Goal: Task Accomplishment & Management: Manage account settings

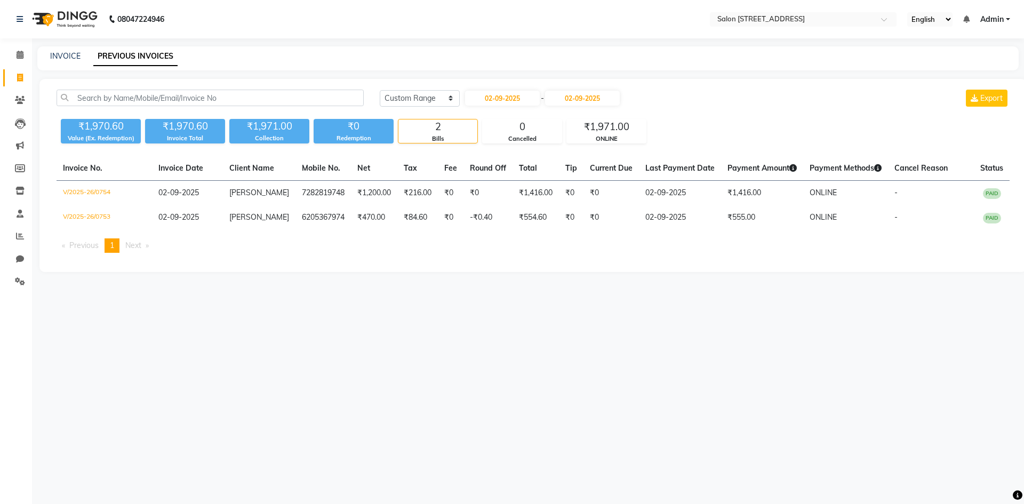
select select "range"
click at [14, 235] on span at bounding box center [20, 236] width 19 height 12
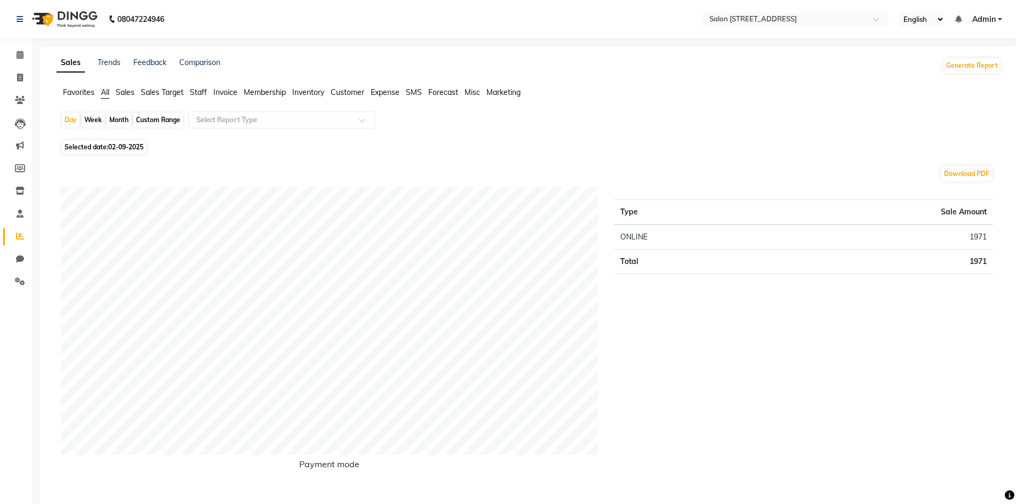
click at [195, 92] on span "Staff" at bounding box center [198, 92] width 17 height 10
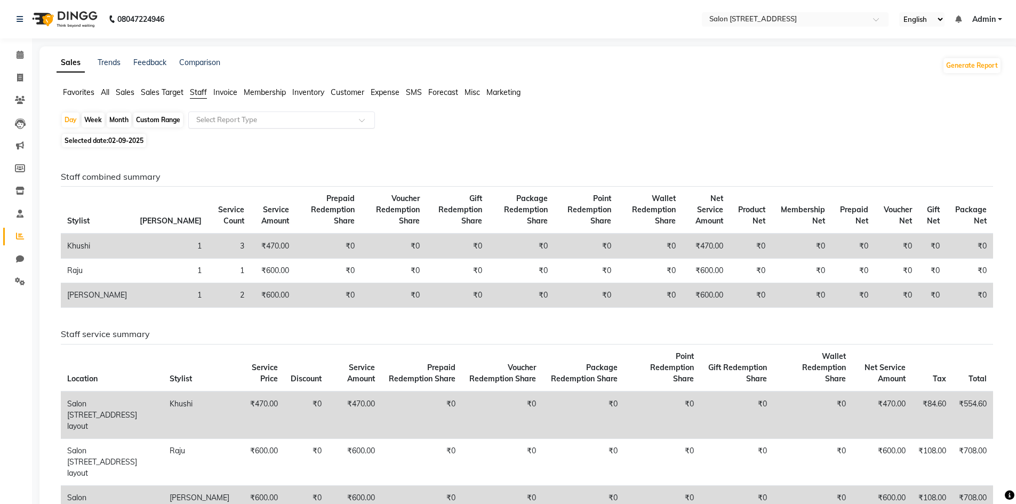
click at [235, 117] on input "text" at bounding box center [271, 120] width 154 height 11
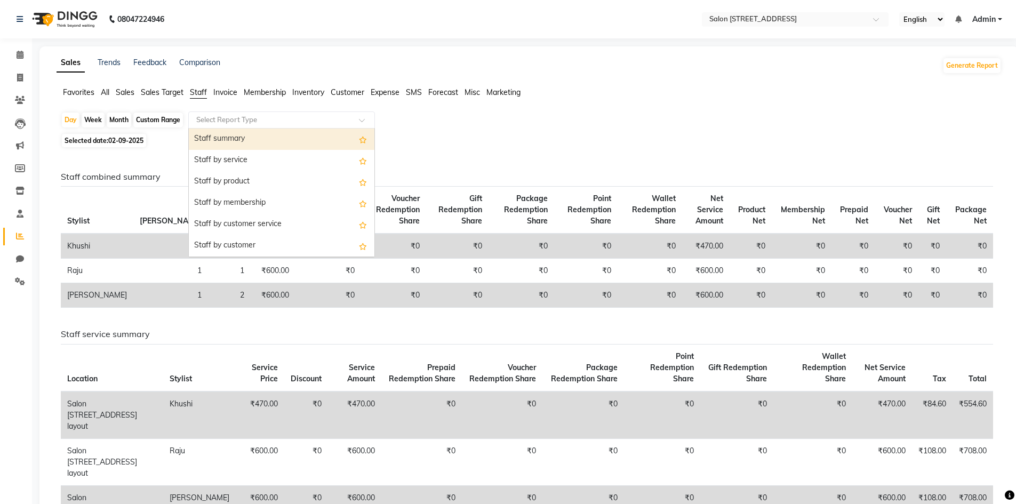
click at [229, 141] on div "Staff summary" at bounding box center [282, 139] width 186 height 21
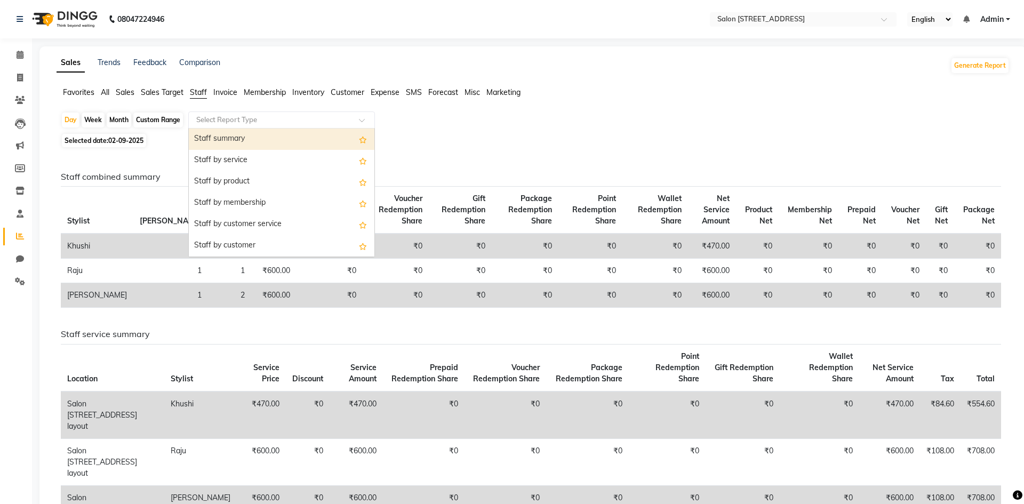
select select "full_report"
select select "csv"
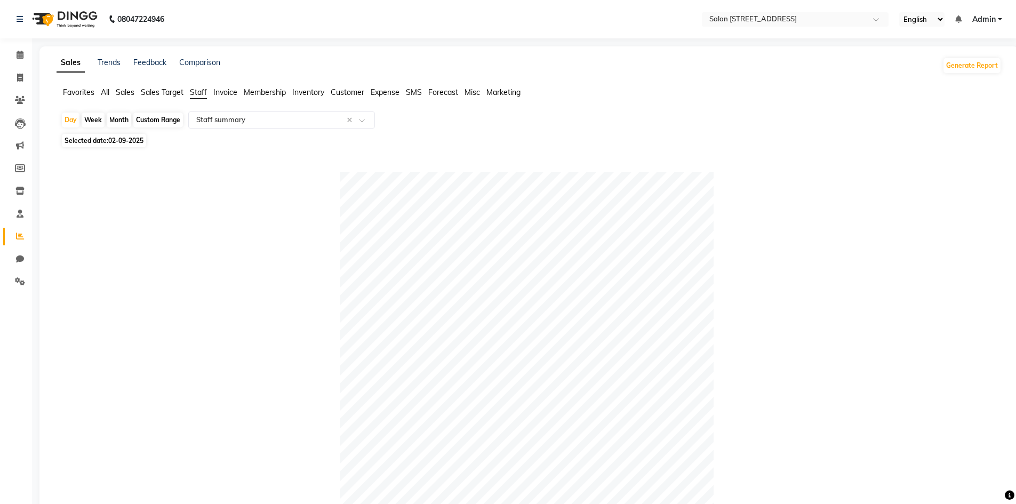
click at [125, 137] on span "02-09-2025" at bounding box center [125, 141] width 35 height 8
select select "9"
select select "2025"
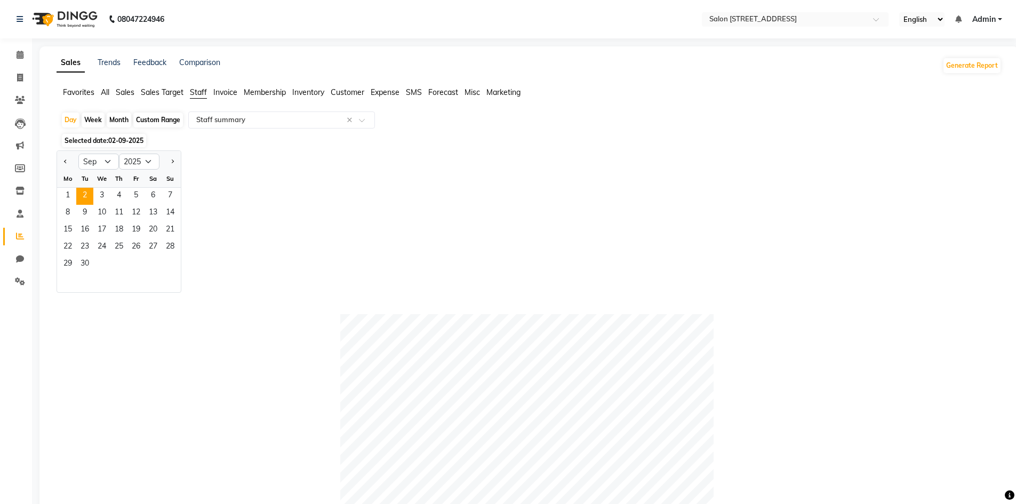
click at [95, 119] on div "Week" at bounding box center [93, 120] width 23 height 15
select select "9"
select select "2025"
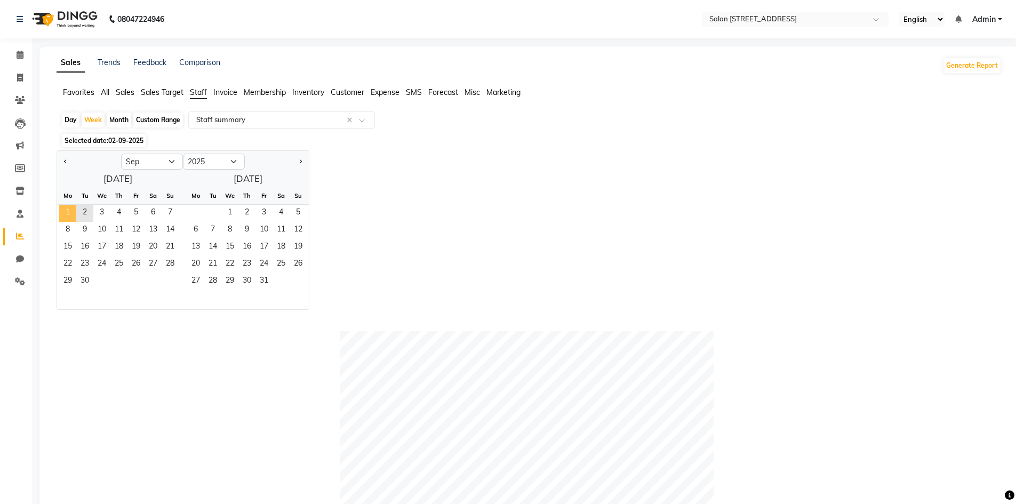
click at [72, 212] on span "1" at bounding box center [67, 213] width 17 height 17
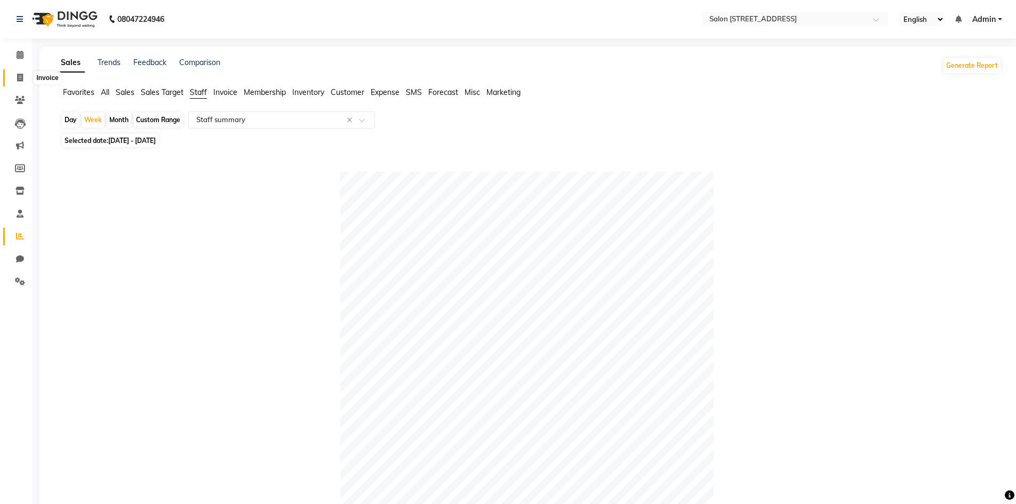
click at [21, 78] on icon at bounding box center [20, 78] width 6 height 8
select select "service"
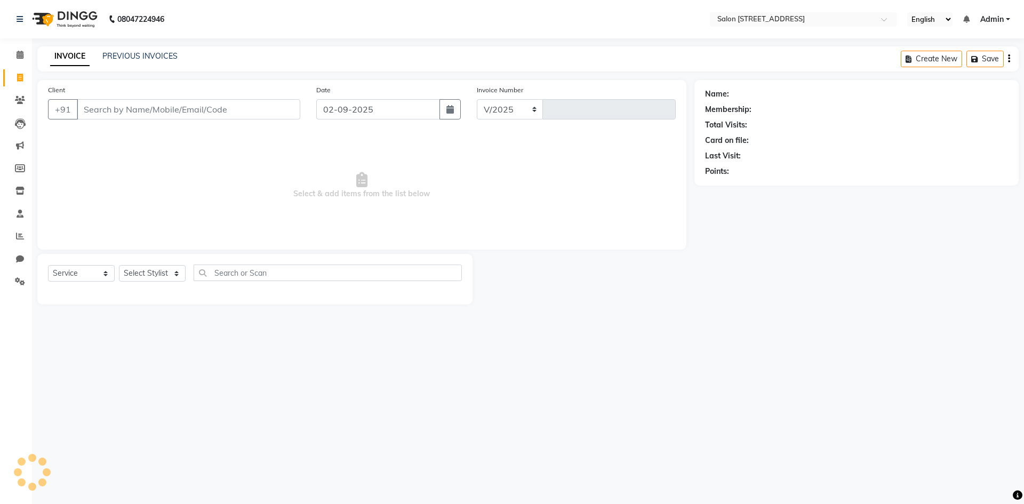
select select "7707"
type input "0755"
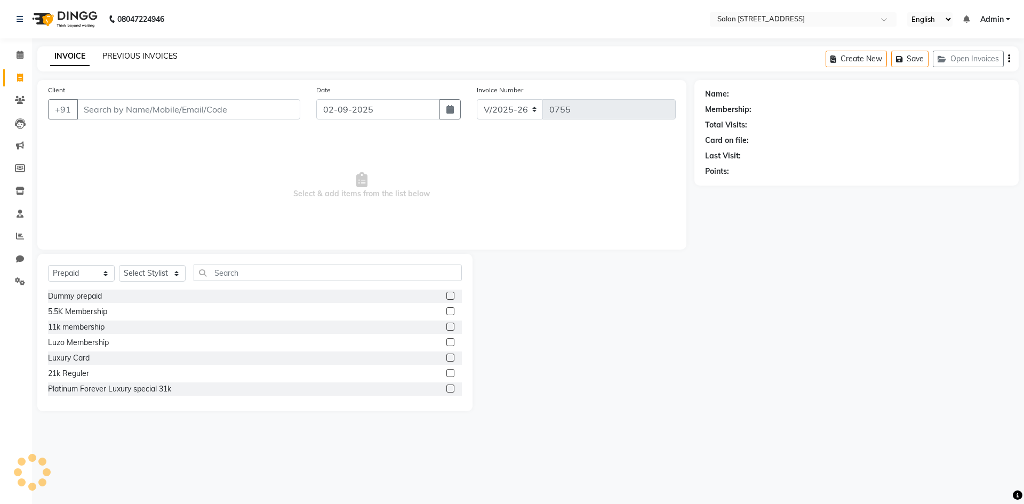
click at [121, 52] on link "PREVIOUS INVOICES" at bounding box center [139, 56] width 75 height 10
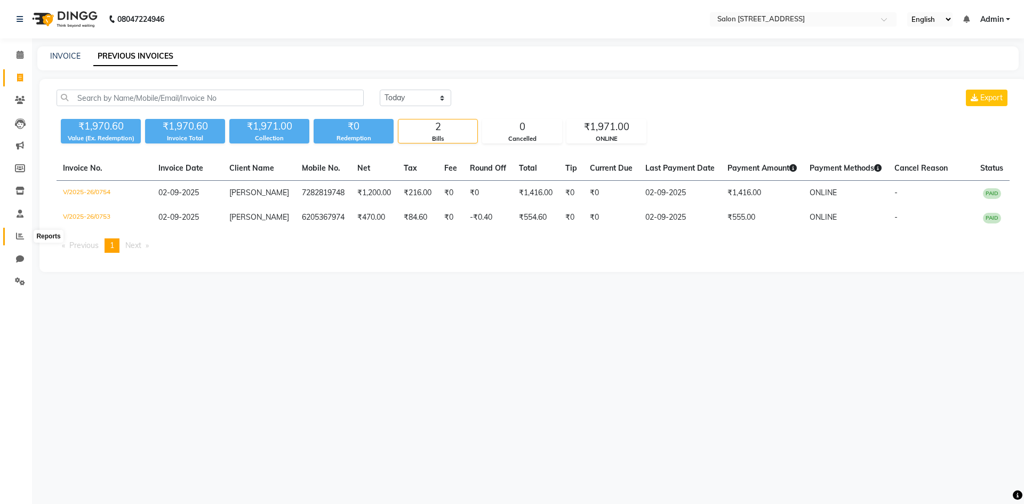
click at [15, 232] on span at bounding box center [20, 236] width 19 height 12
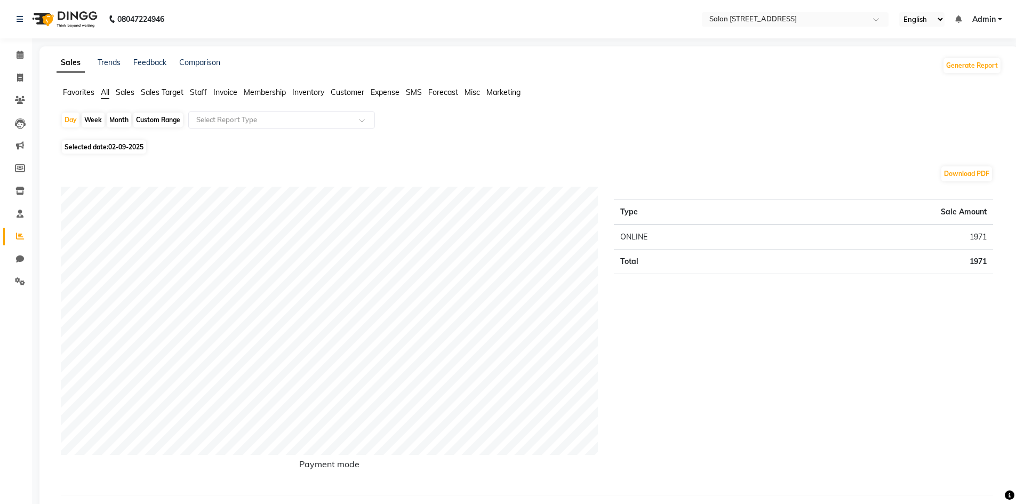
click at [197, 91] on span "Staff" at bounding box center [198, 92] width 17 height 10
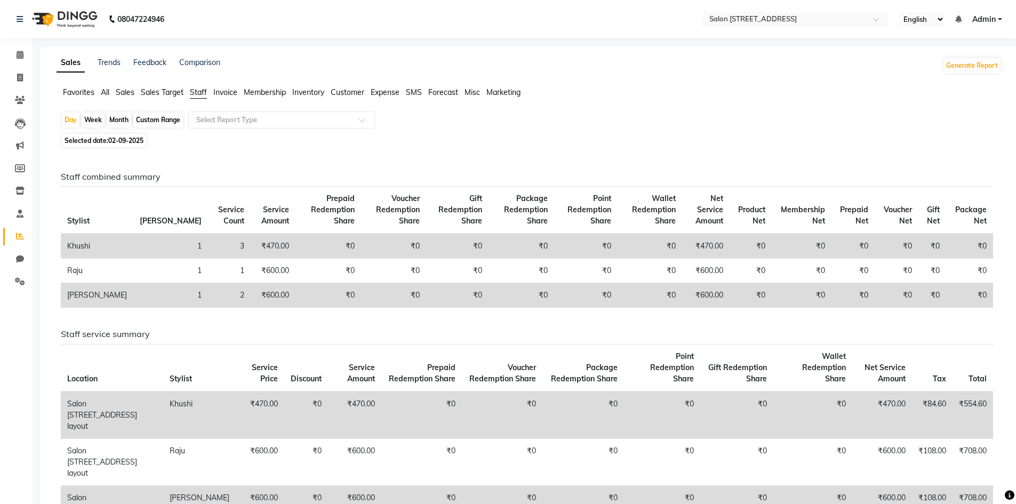
click at [129, 143] on span "02-09-2025" at bounding box center [125, 141] width 35 height 8
select select "9"
select select "2025"
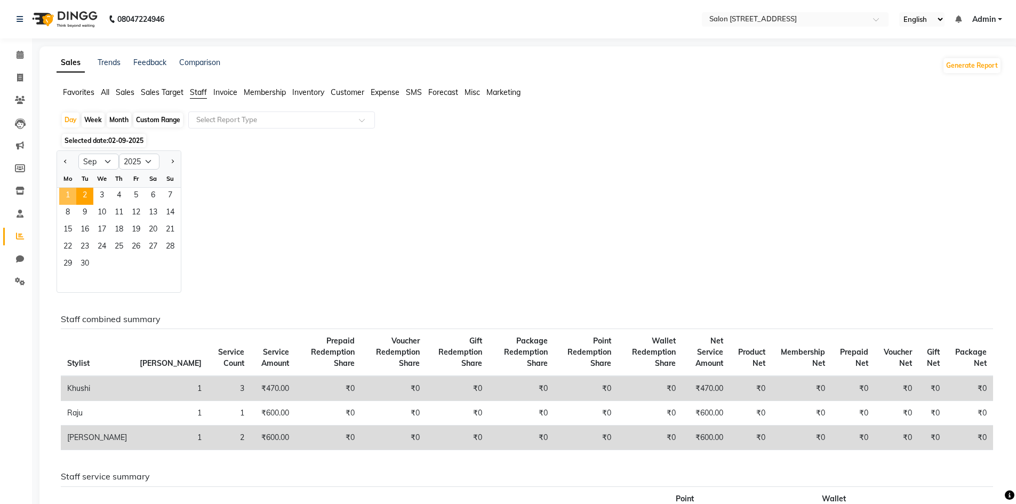
click at [65, 191] on span "1" at bounding box center [67, 196] width 17 height 17
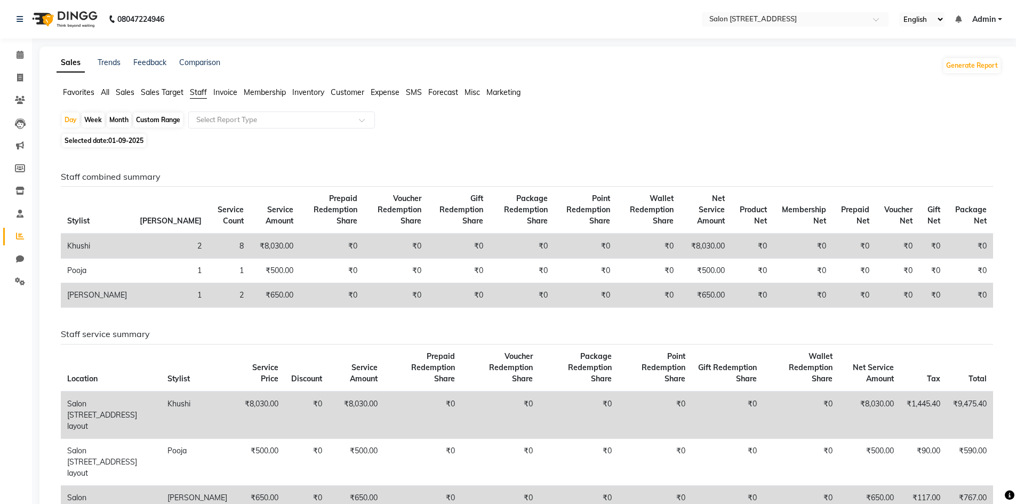
click at [98, 117] on div "Week" at bounding box center [93, 120] width 23 height 15
select select "9"
select select "2025"
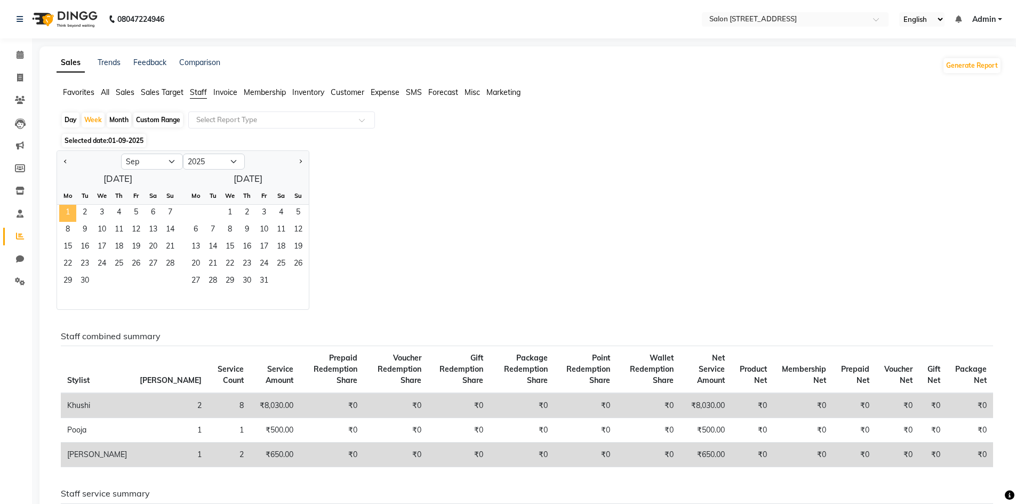
click at [73, 212] on span "1" at bounding box center [67, 213] width 17 height 17
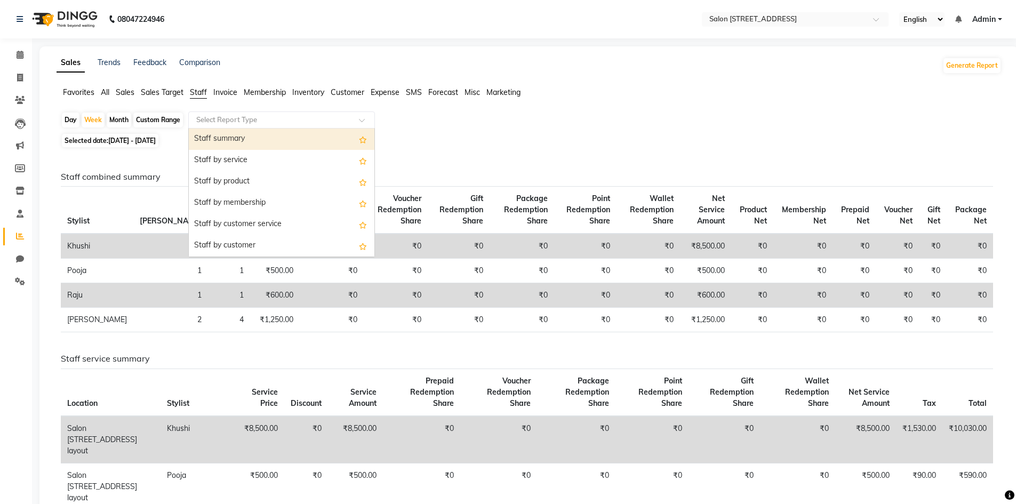
click at [214, 119] on input "text" at bounding box center [271, 120] width 154 height 11
click at [211, 139] on div "Staff summary" at bounding box center [282, 139] width 186 height 21
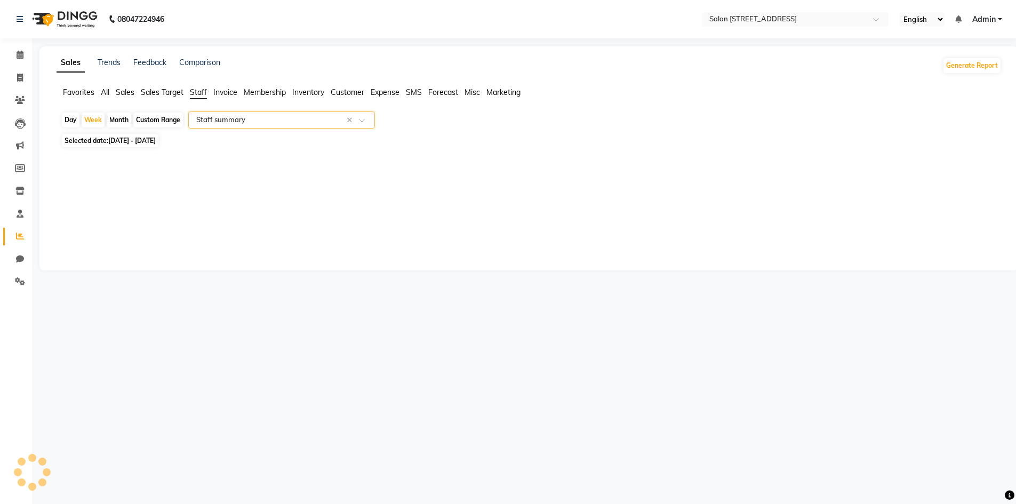
select select "full_report"
select select "csv"
click at [96, 121] on div "Week" at bounding box center [93, 120] width 23 height 15
select select "9"
select select "2025"
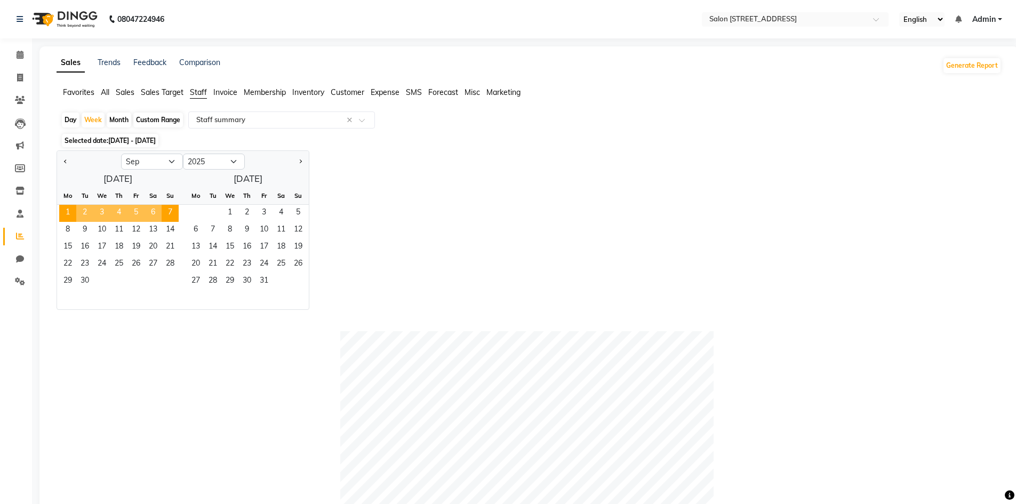
click at [412, 231] on div "Jan Feb Mar Apr May Jun [DATE] Aug Sep Oct Nov [DATE] 2016 2017 2018 2019 2020 …" at bounding box center [529, 229] width 945 height 159
click at [425, 189] on div "Jan Feb Mar Apr May Jun [DATE] Aug Sep Oct Nov [DATE] 2016 2017 2018 2019 2020 …" at bounding box center [529, 229] width 945 height 159
click at [69, 214] on span "1" at bounding box center [67, 213] width 17 height 17
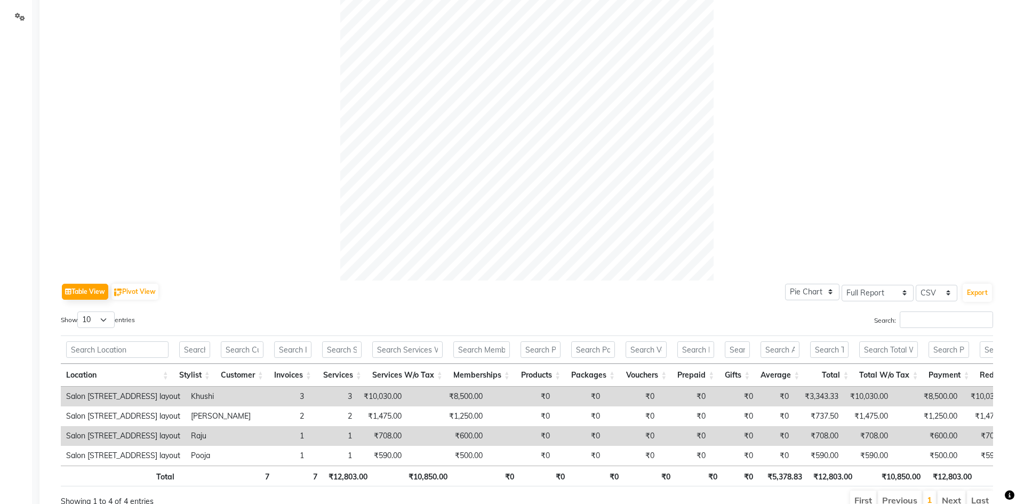
scroll to position [323, 0]
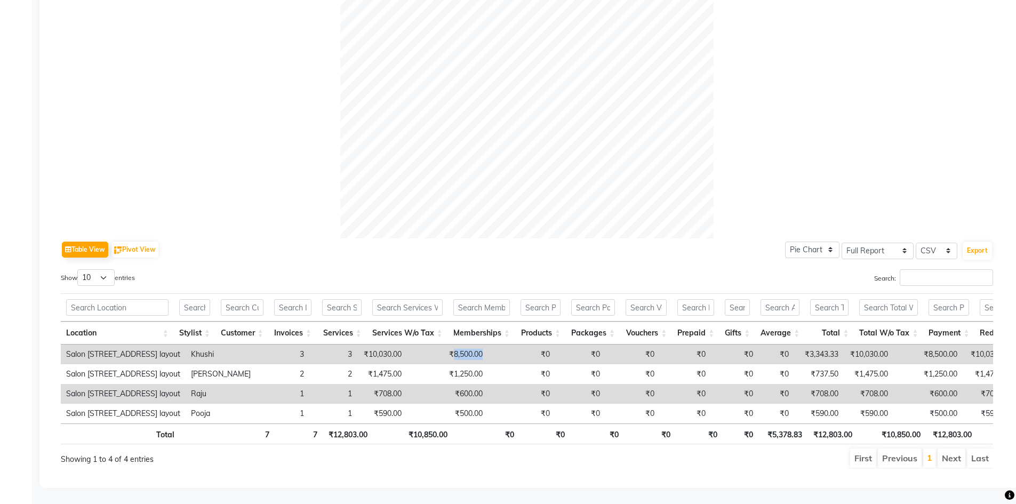
drag, startPoint x: 416, startPoint y: 337, endPoint x: 462, endPoint y: 339, distance: 45.4
click at [462, 344] on tr "Salon 82, 7th Sector, Hsr layout Khushi 3 3 ₹10,030.00 ₹8,500.00 ₹0 ₹0 ₹0 ₹0 ₹0…" at bounding box center [640, 354] width 1158 height 20
click at [526, 247] on div "Table View Pivot View Pie Chart Bar Chart Select Full Report Filtered Report Se…" at bounding box center [527, 353] width 932 height 230
drag, startPoint x: 418, startPoint y: 338, endPoint x: 447, endPoint y: 333, distance: 29.7
click at [447, 344] on td "₹8,500.00" at bounding box center [447, 354] width 81 height 20
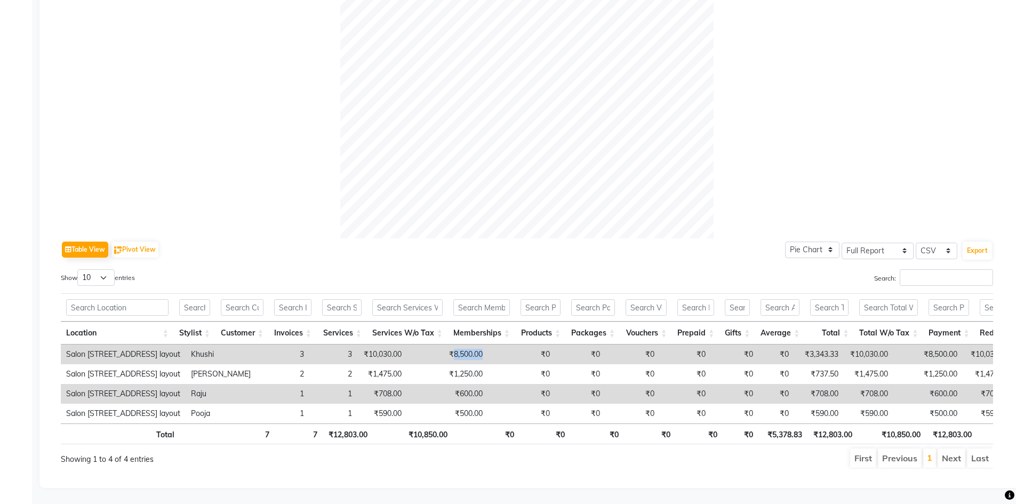
copy td "8,500.00"
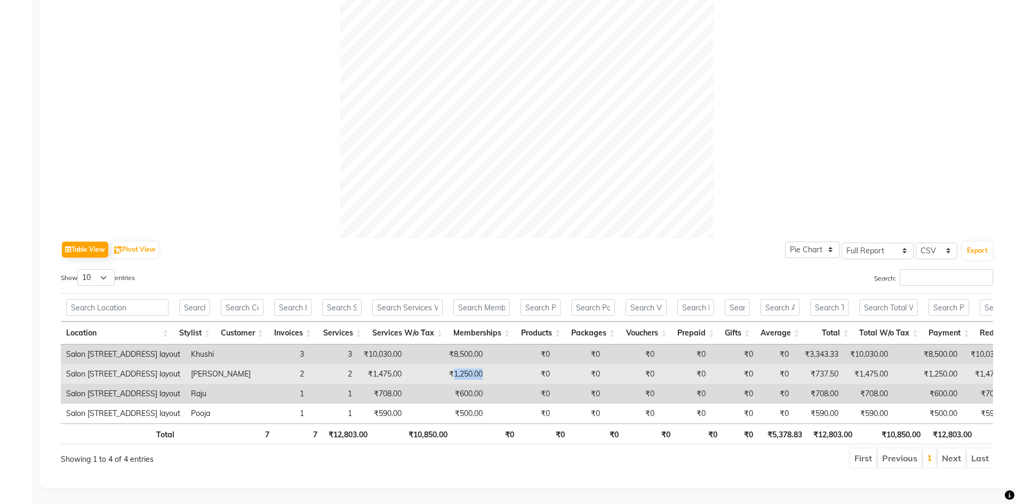
drag, startPoint x: 416, startPoint y: 356, endPoint x: 448, endPoint y: 356, distance: 32.0
click at [448, 364] on td "₹1,250.00" at bounding box center [447, 374] width 81 height 20
copy td "1,250.00"
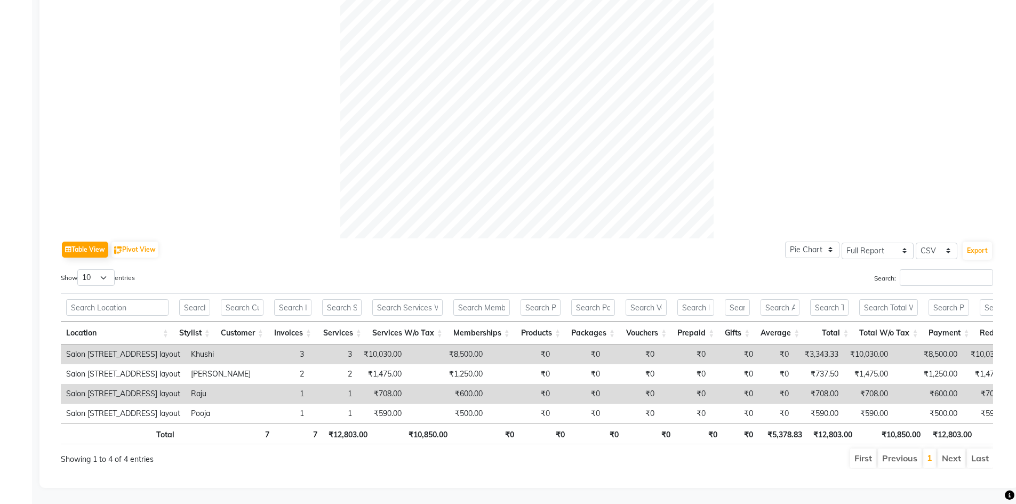
click at [235, 450] on div "Showing 1 to 4 of 4 entries" at bounding box center [250, 456] width 379 height 18
drag, startPoint x: 421, startPoint y: 376, endPoint x: 456, endPoint y: 376, distance: 34.7
click at [456, 384] on tr "Salon 82, 7th Sector, Hsr layout Raju 1 1 ₹708.00 ₹600.00 ₹0 ₹0 ₹0 ₹0 ₹0 ₹0 ₹70…" at bounding box center [640, 394] width 1158 height 20
copy td "600.00"
click at [472, 450] on ul "First Previous 1 Next Last" at bounding box center [724, 457] width 537 height 19
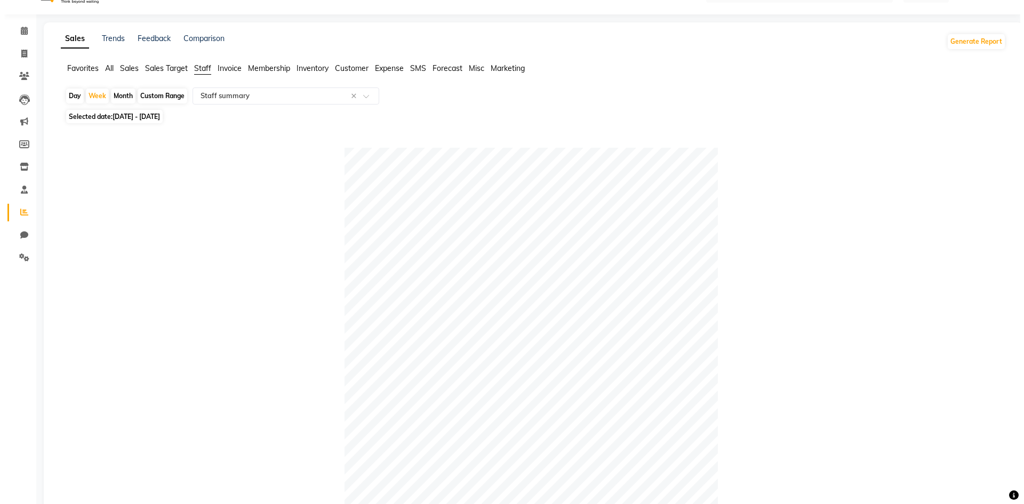
scroll to position [0, 0]
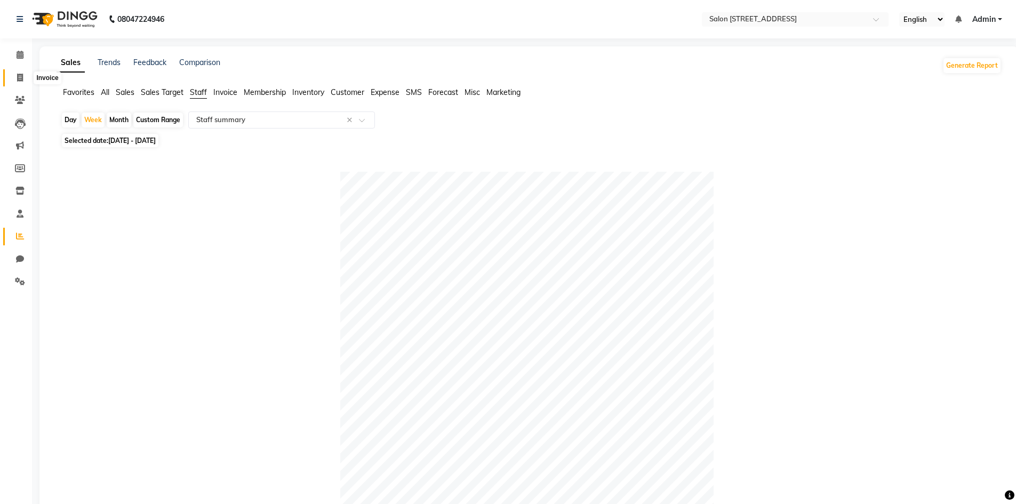
click at [20, 74] on icon at bounding box center [20, 78] width 6 height 8
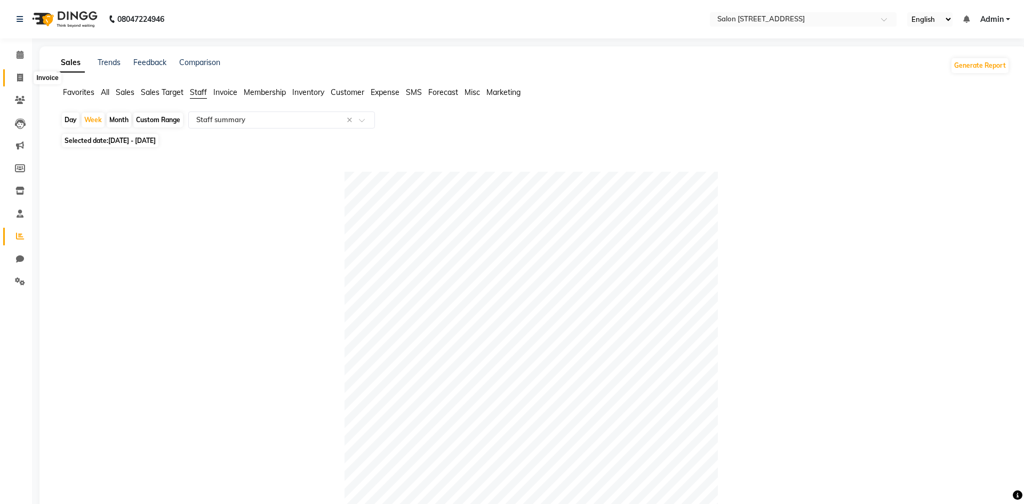
select select "7707"
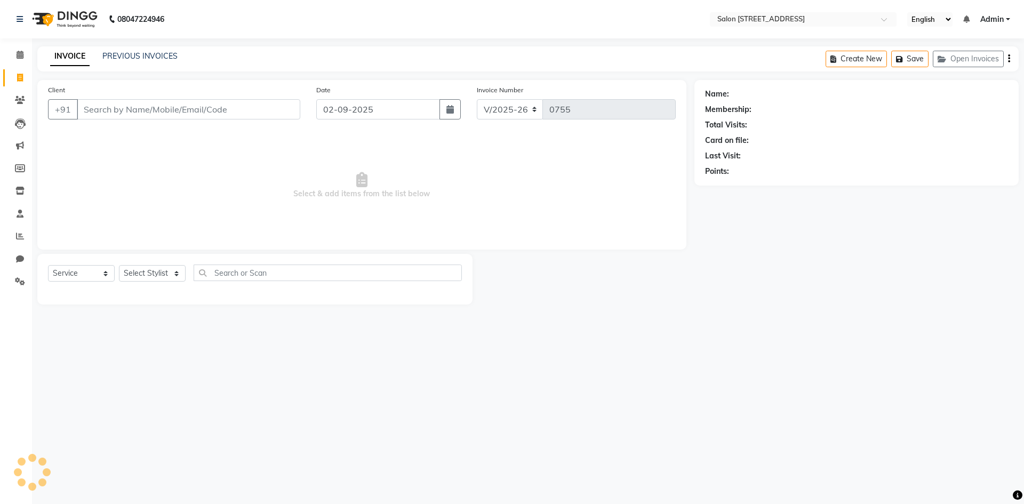
select select "P"
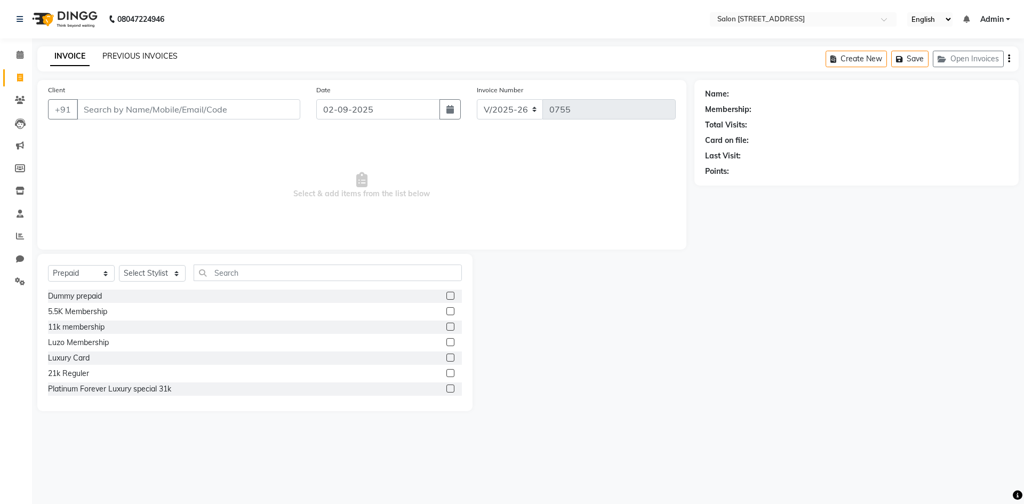
click at [139, 52] on link "PREVIOUS INVOICES" at bounding box center [139, 56] width 75 height 10
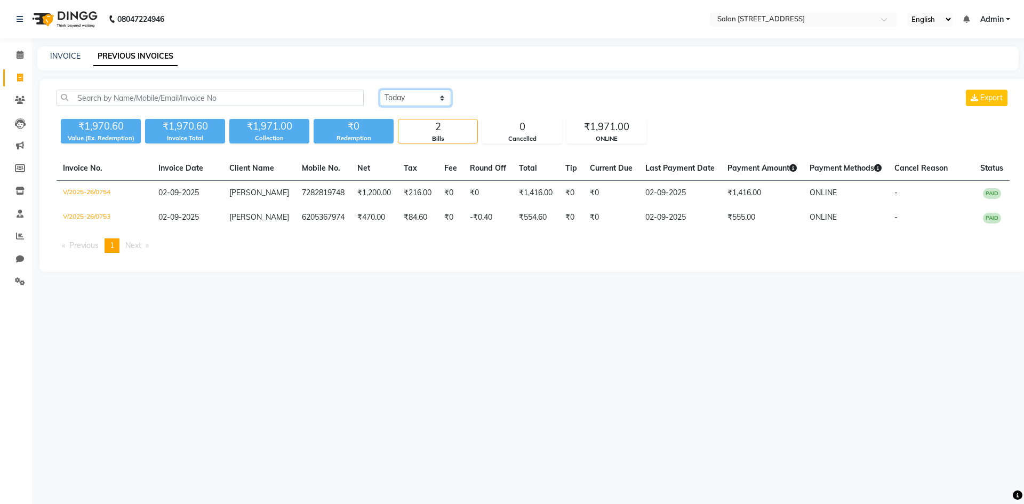
click at [412, 97] on select "[DATE] [DATE] Custom Range" at bounding box center [415, 98] width 71 height 17
select select "range"
click at [380, 90] on select "[DATE] [DATE] Custom Range" at bounding box center [415, 98] width 71 height 17
drag, startPoint x: 488, startPoint y: 101, endPoint x: 488, endPoint y: 109, distance: 8.5
click at [488, 109] on div "[DATE] [DATE] Custom Range [DATE] - [DATE] Export" at bounding box center [695, 102] width 646 height 25
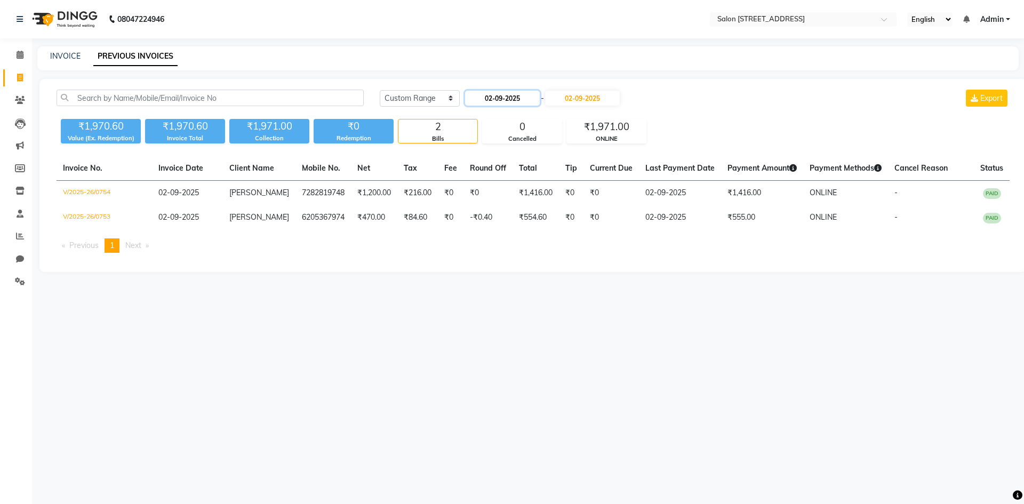
click at [490, 100] on input "02-09-2025" at bounding box center [502, 98] width 75 height 15
select select "9"
select select "2025"
click at [481, 150] on div "1" at bounding box center [476, 152] width 17 height 17
type input "01-09-2025"
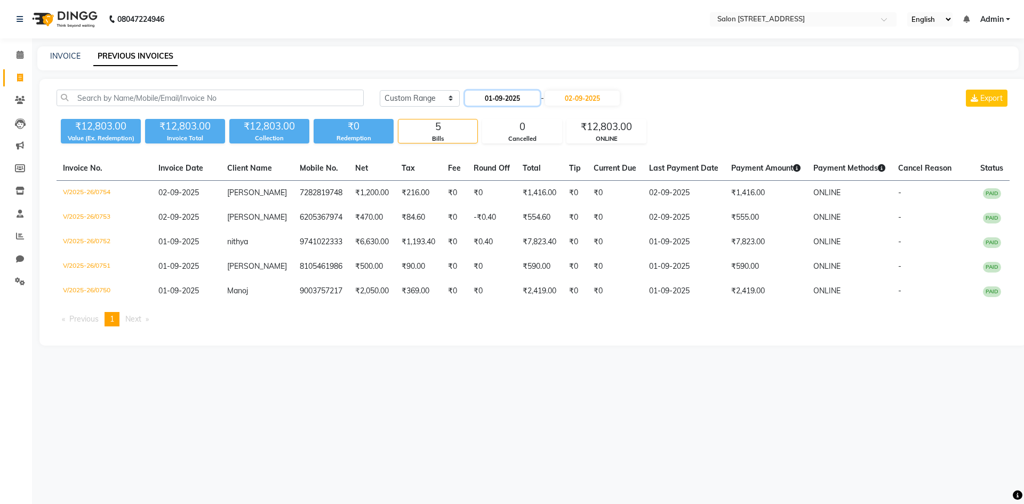
click at [482, 100] on input "01-09-2025" at bounding box center [502, 98] width 75 height 15
select select "9"
select select "2025"
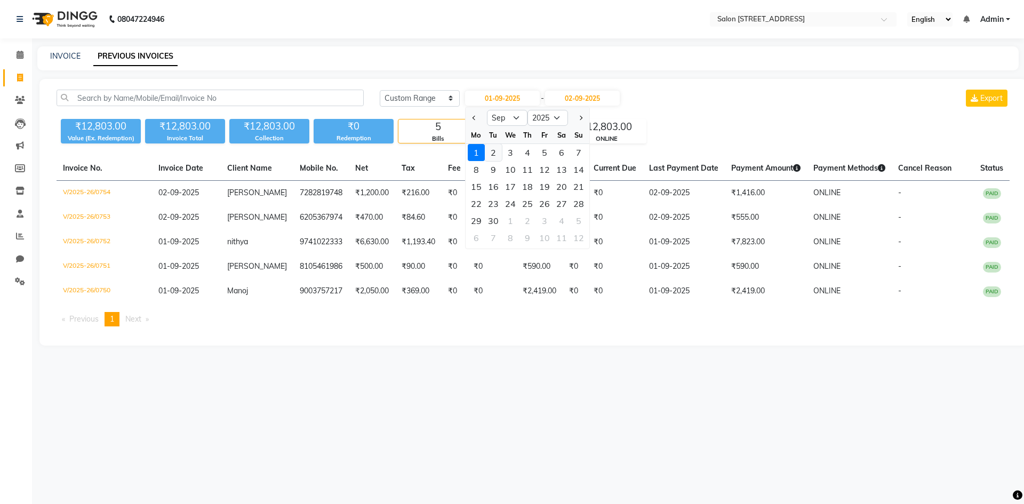
click at [499, 154] on div "2" at bounding box center [493, 152] width 17 height 17
type input "02-09-2025"
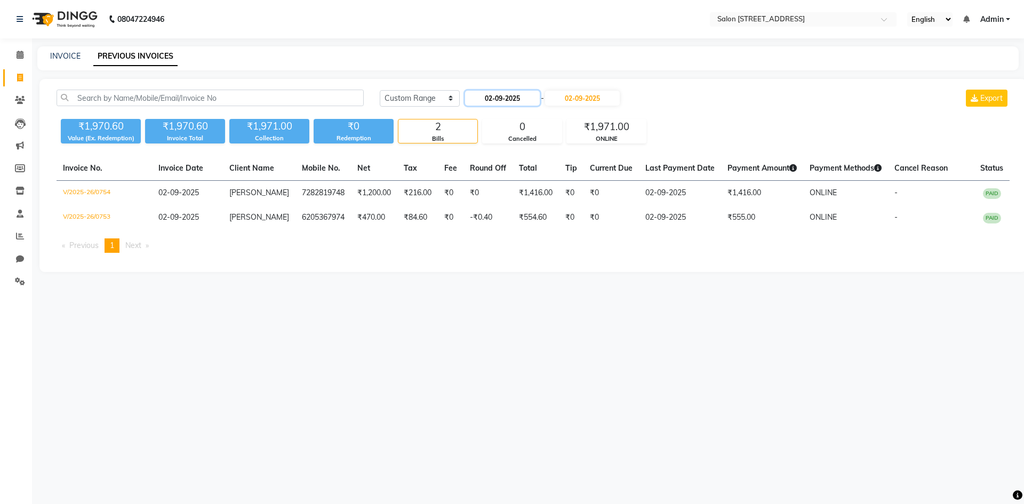
click at [524, 98] on input "02-09-2025" at bounding box center [502, 98] width 75 height 15
select select "9"
select select "2025"
click at [476, 155] on div "1" at bounding box center [476, 152] width 17 height 17
type input "01-09-2025"
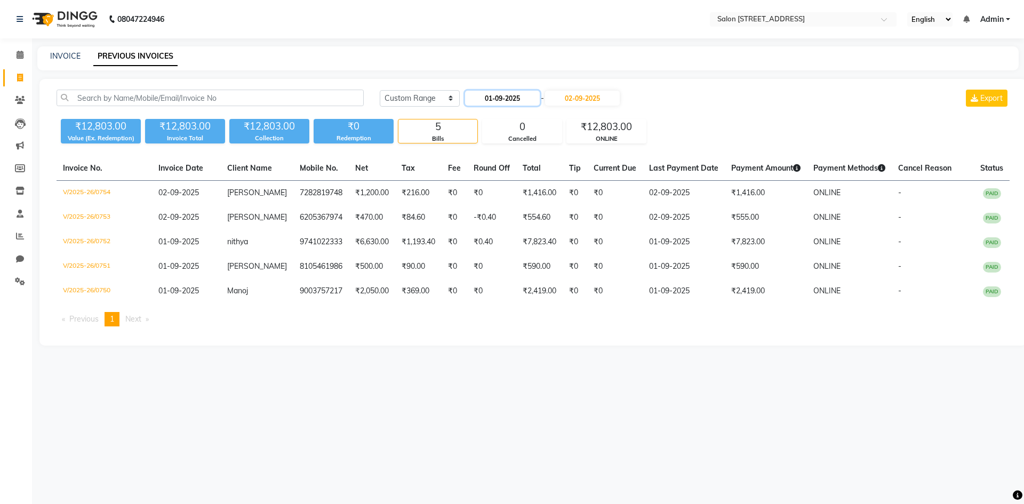
click at [527, 94] on input "01-09-2025" at bounding box center [502, 98] width 75 height 15
select select "9"
select select "2025"
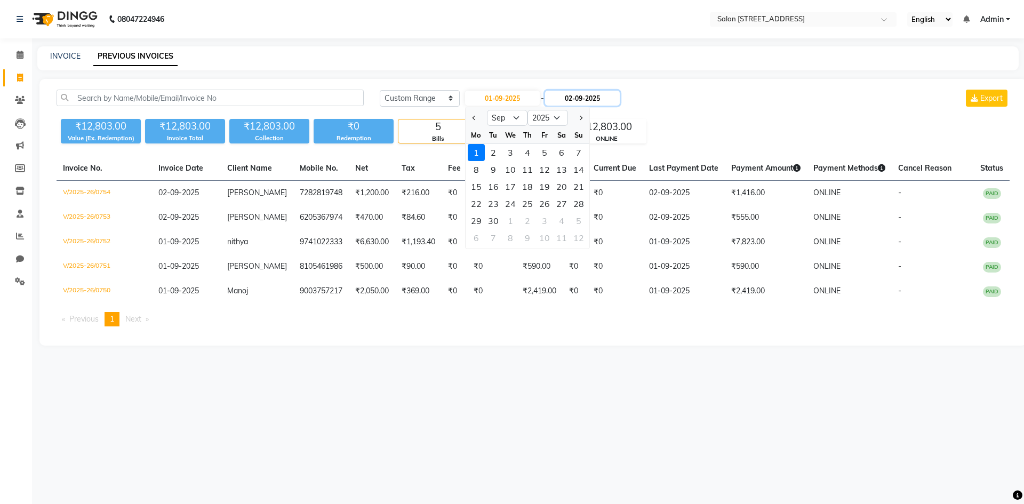
click at [605, 94] on input "02-09-2025" at bounding box center [582, 98] width 75 height 15
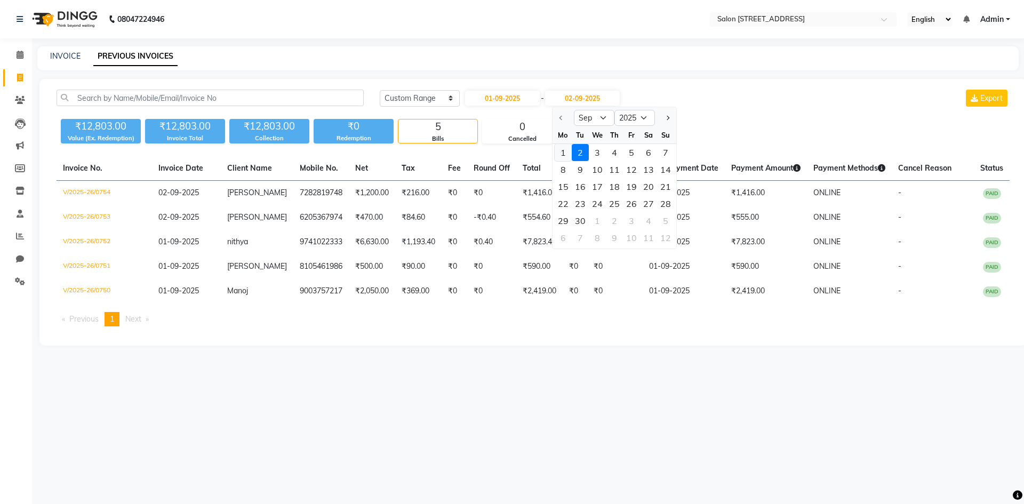
click at [563, 150] on div "1" at bounding box center [563, 152] width 17 height 17
type input "01-09-2025"
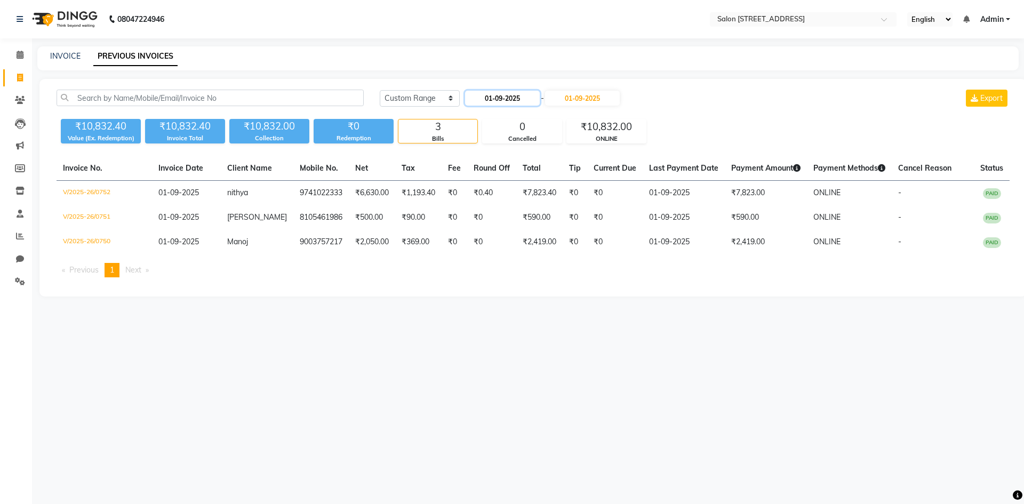
click at [539, 100] on input "01-09-2025" at bounding box center [502, 98] width 75 height 15
select select "9"
select select "2025"
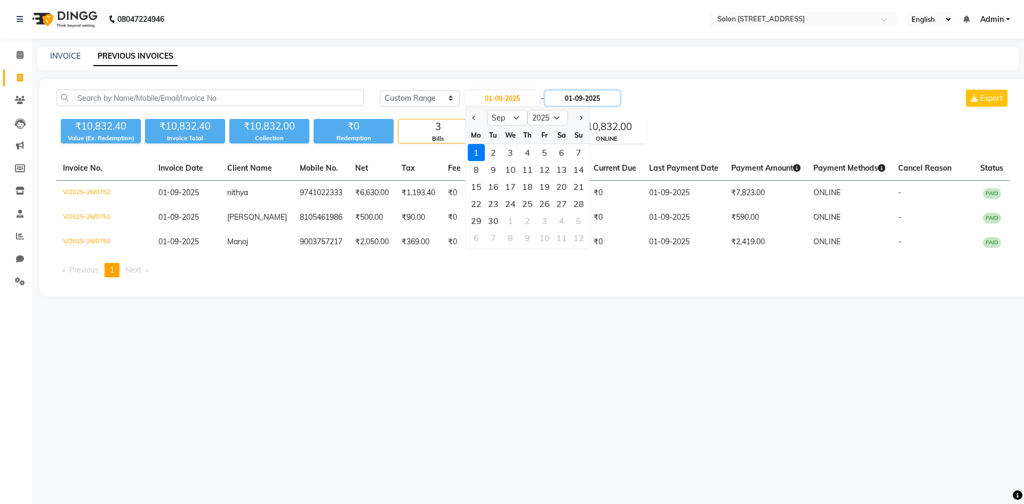
click at [607, 93] on input "01-09-2025" at bounding box center [582, 98] width 75 height 15
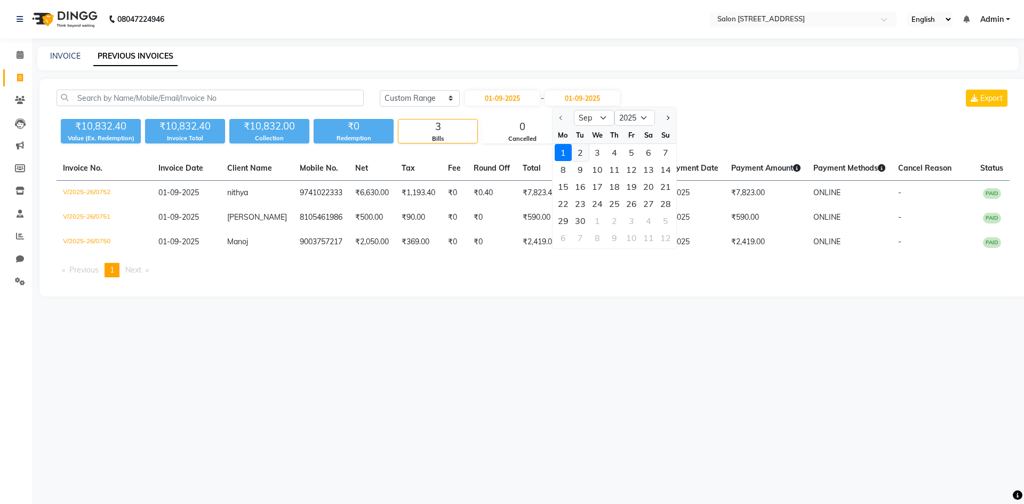
click at [584, 153] on div "2" at bounding box center [580, 152] width 17 height 17
type input "02-09-2025"
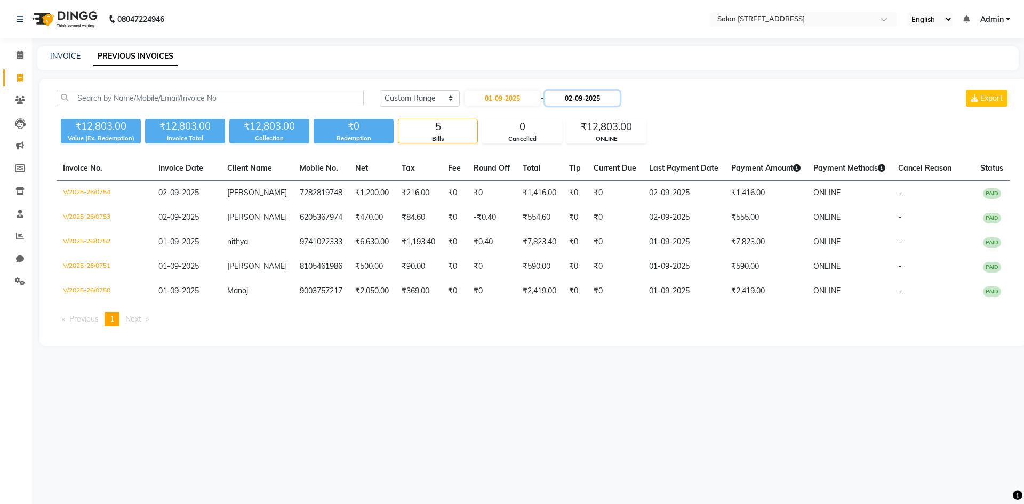
click at [560, 93] on input "02-09-2025" at bounding box center [582, 98] width 75 height 15
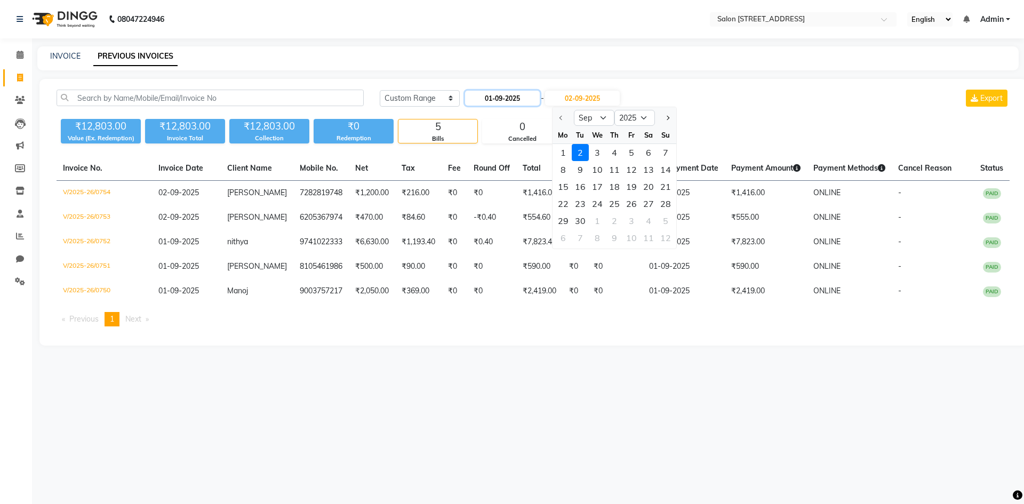
click at [530, 100] on input "01-09-2025" at bounding box center [502, 98] width 75 height 15
select select "9"
select select "2025"
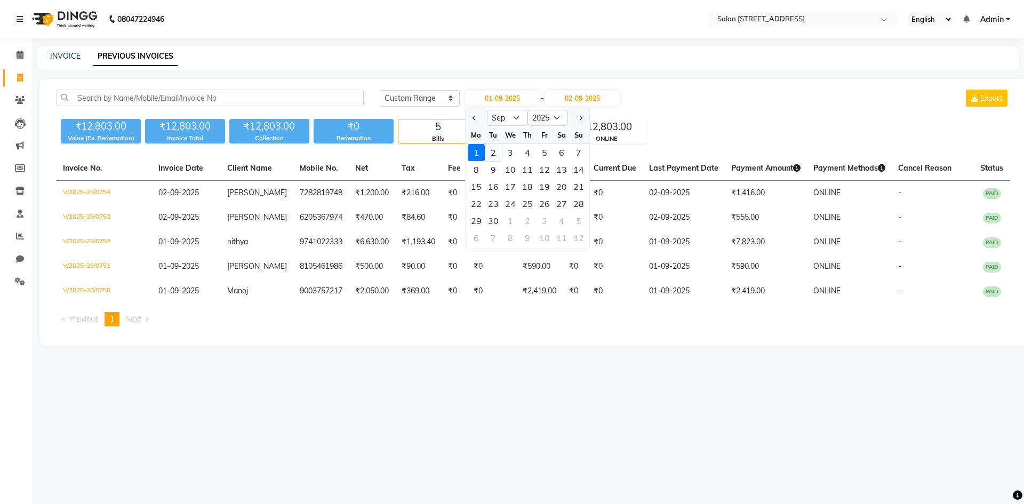
click at [489, 158] on div "2" at bounding box center [493, 152] width 17 height 17
type input "02-09-2025"
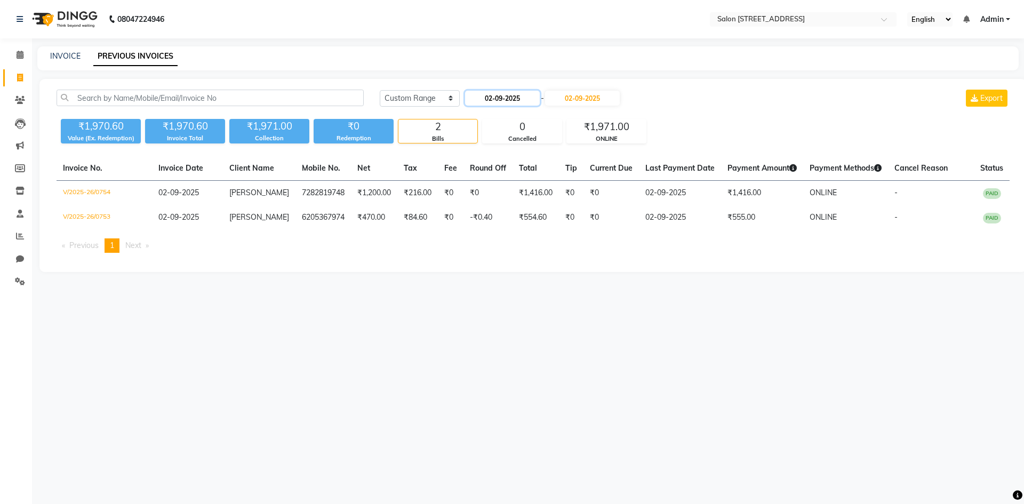
click at [509, 103] on input "02-09-2025" at bounding box center [502, 98] width 75 height 15
select select "9"
select select "2025"
click at [479, 156] on div "1" at bounding box center [476, 152] width 17 height 17
type input "01-09-2025"
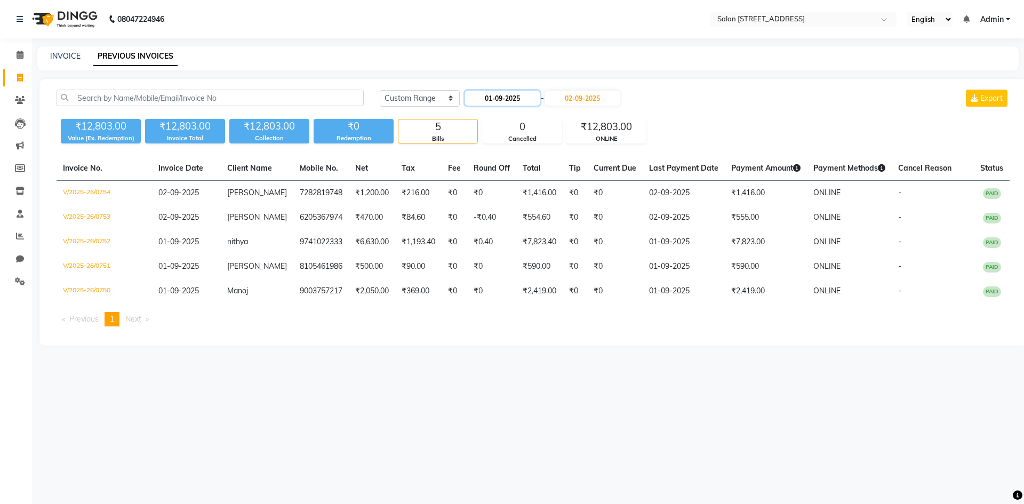
click at [518, 96] on input "01-09-2025" at bounding box center [502, 98] width 75 height 15
select select "9"
select select "2025"
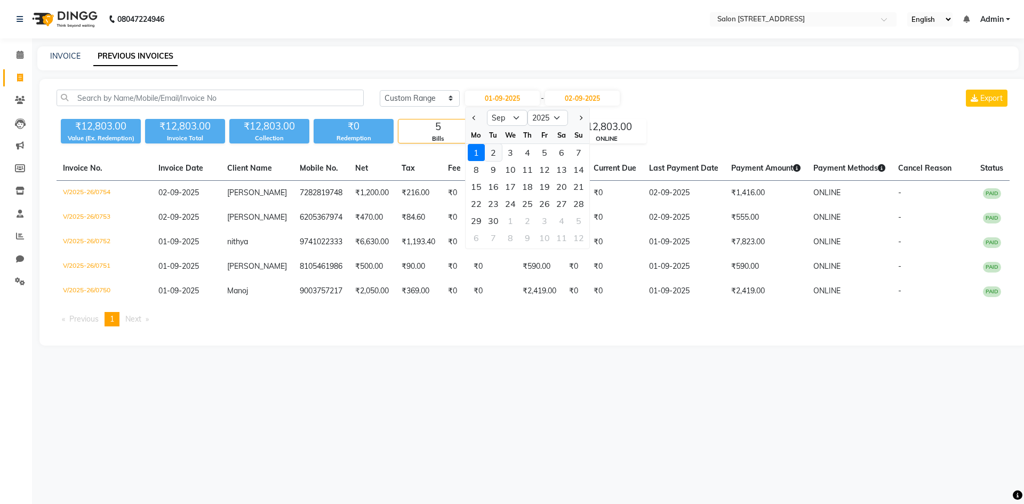
click at [494, 157] on div "2" at bounding box center [493, 152] width 17 height 17
type input "02-09-2025"
